Goal: Task Accomplishment & Management: Use online tool/utility

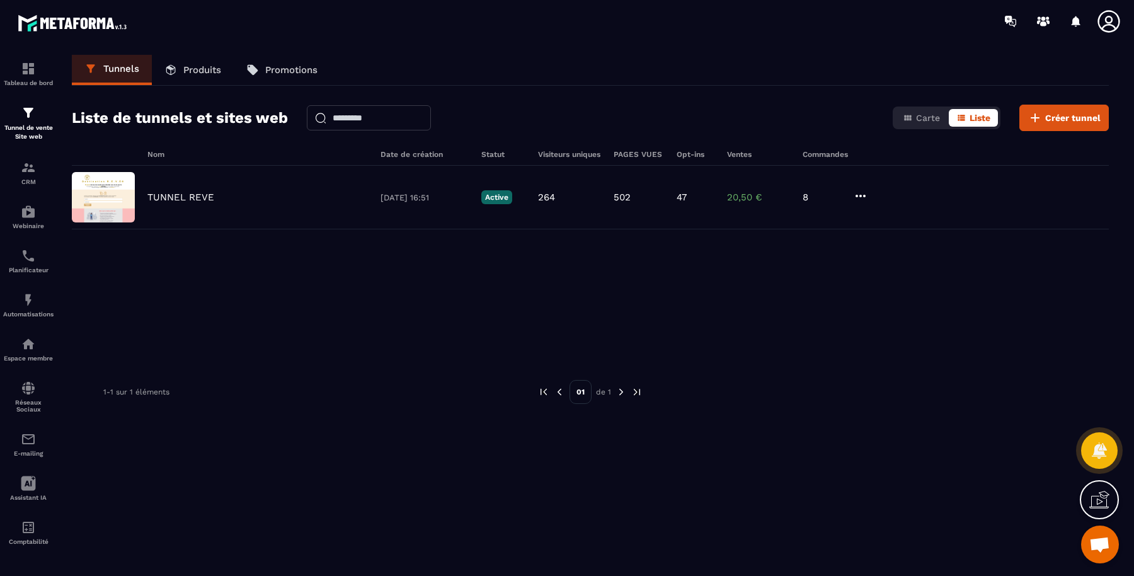
click at [1134, 64] on section "Tableau de bord Tunnel de vente Site web CRM Webinaire Planificateur Automatisa…" at bounding box center [567, 312] width 1134 height 541
click at [1134, 71] on section "Tableau de bord Tunnel de vente Site web CRM Webinaire Planificateur Automatisa…" at bounding box center [567, 312] width 1134 height 541
click at [16, 453] on div "E-mailing" at bounding box center [28, 444] width 50 height 25
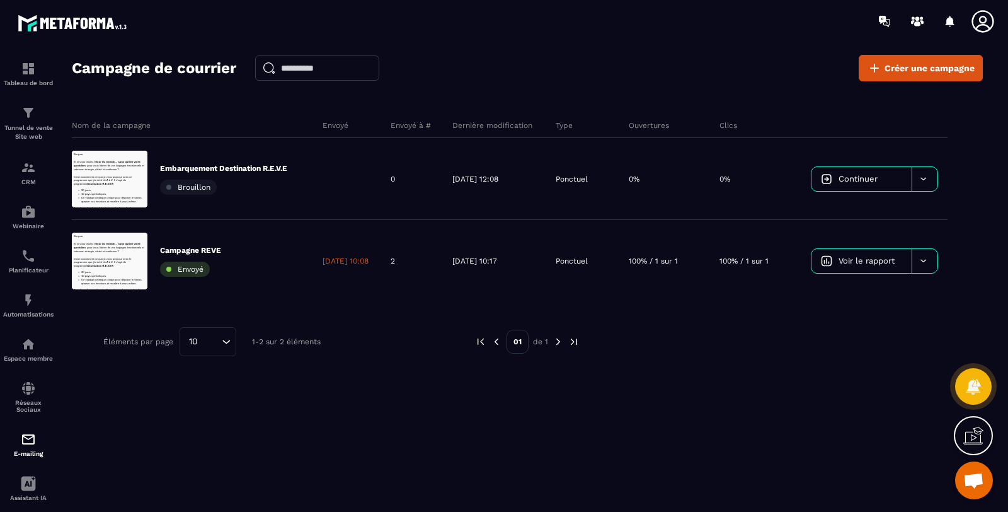
click at [32, 123] on div "Tunnel de vente Site web" at bounding box center [28, 123] width 50 height 36
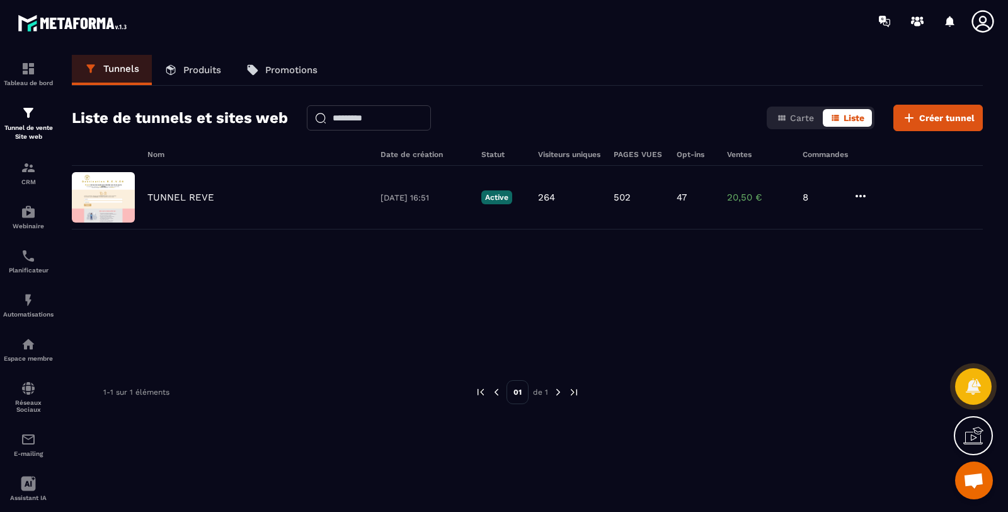
click at [211, 196] on p "TUNNEL REVE" at bounding box center [180, 197] width 67 height 11
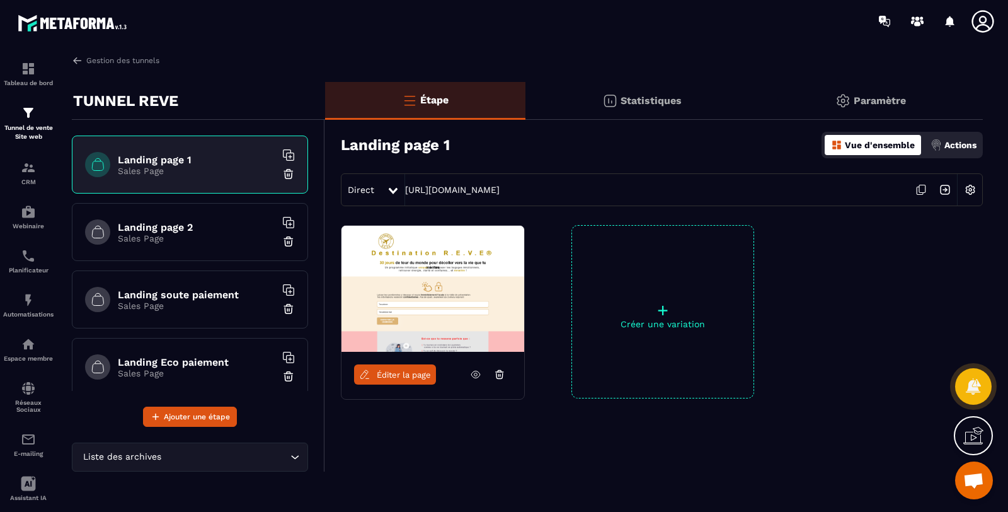
click at [176, 224] on h6 "Landing page 2" at bounding box center [197, 227] width 158 height 12
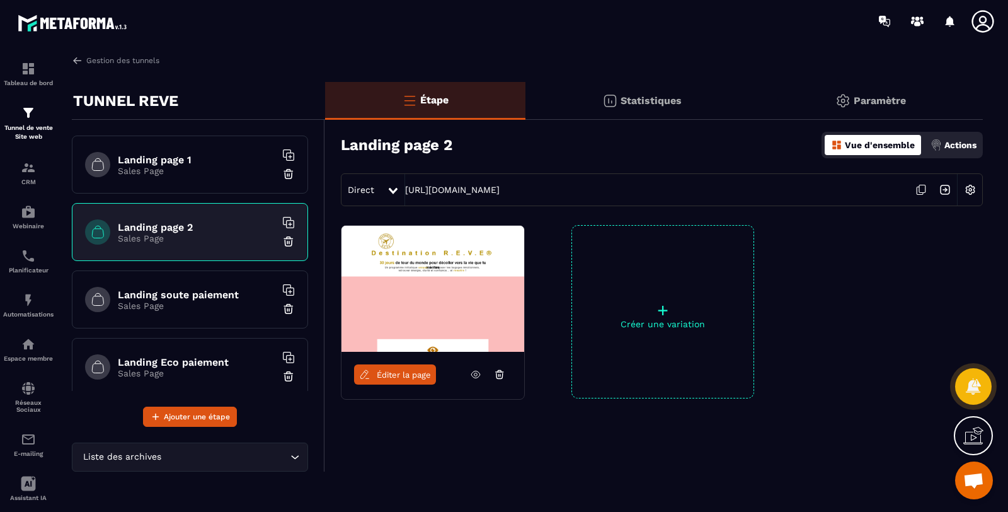
click at [474, 373] on icon at bounding box center [475, 374] width 3 height 3
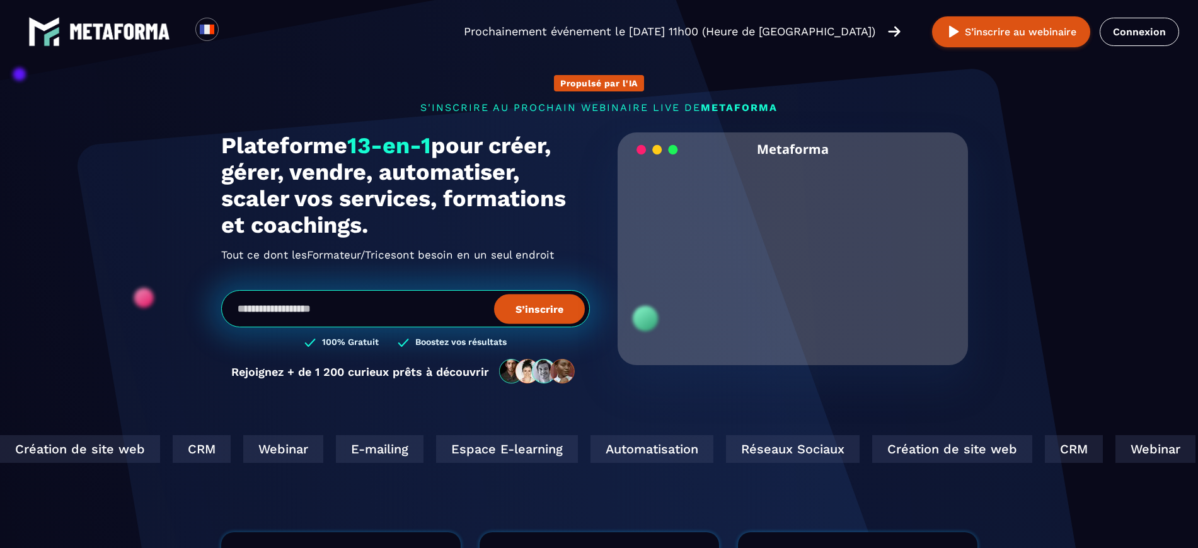
click at [1146, 35] on link "Connexion" at bounding box center [1139, 32] width 79 height 28
